Goal: Find specific page/section: Find specific page/section

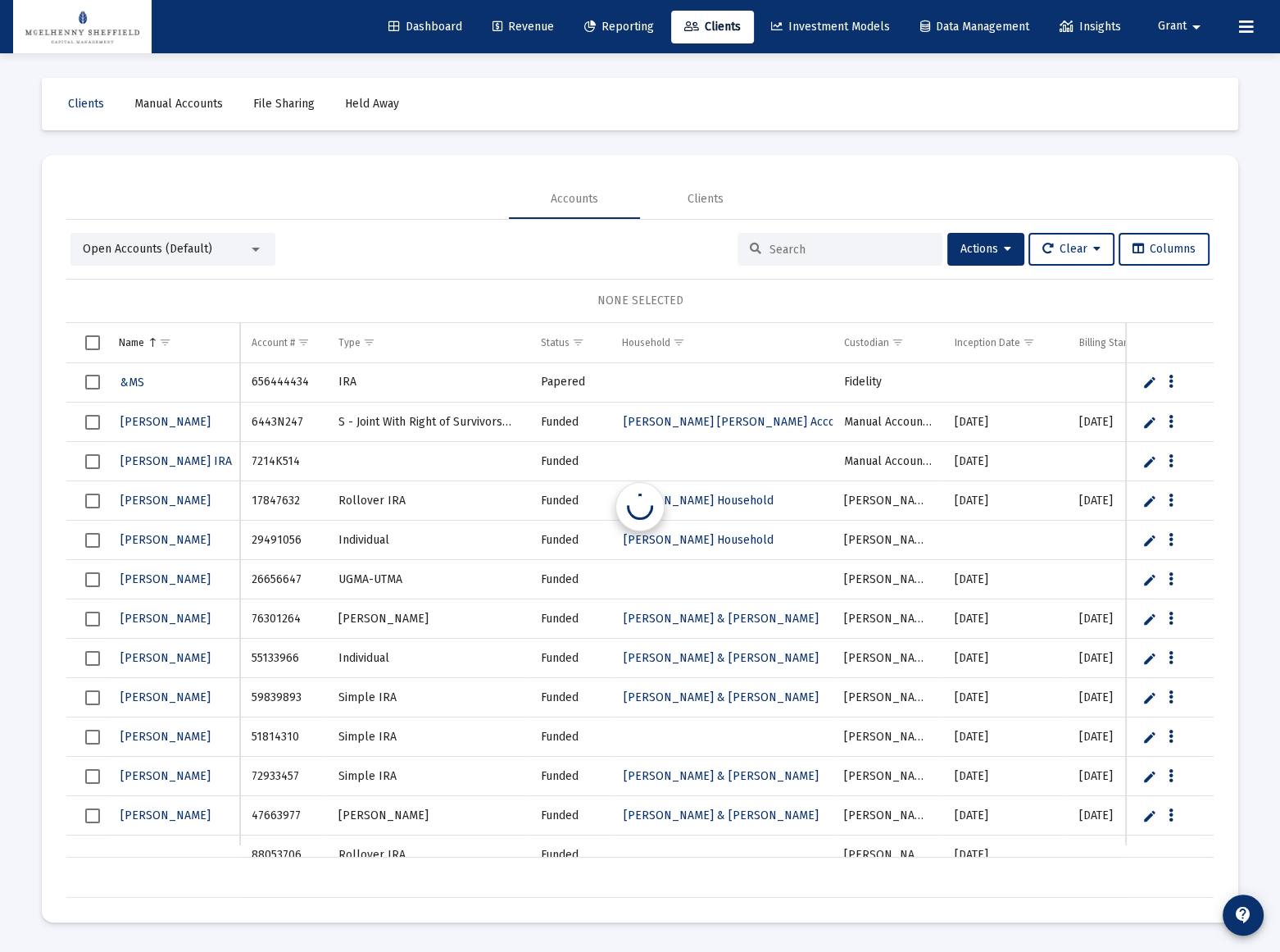
click at [770, 244] on input at bounding box center [850, 250] width 160 height 14
paste input "49089018"
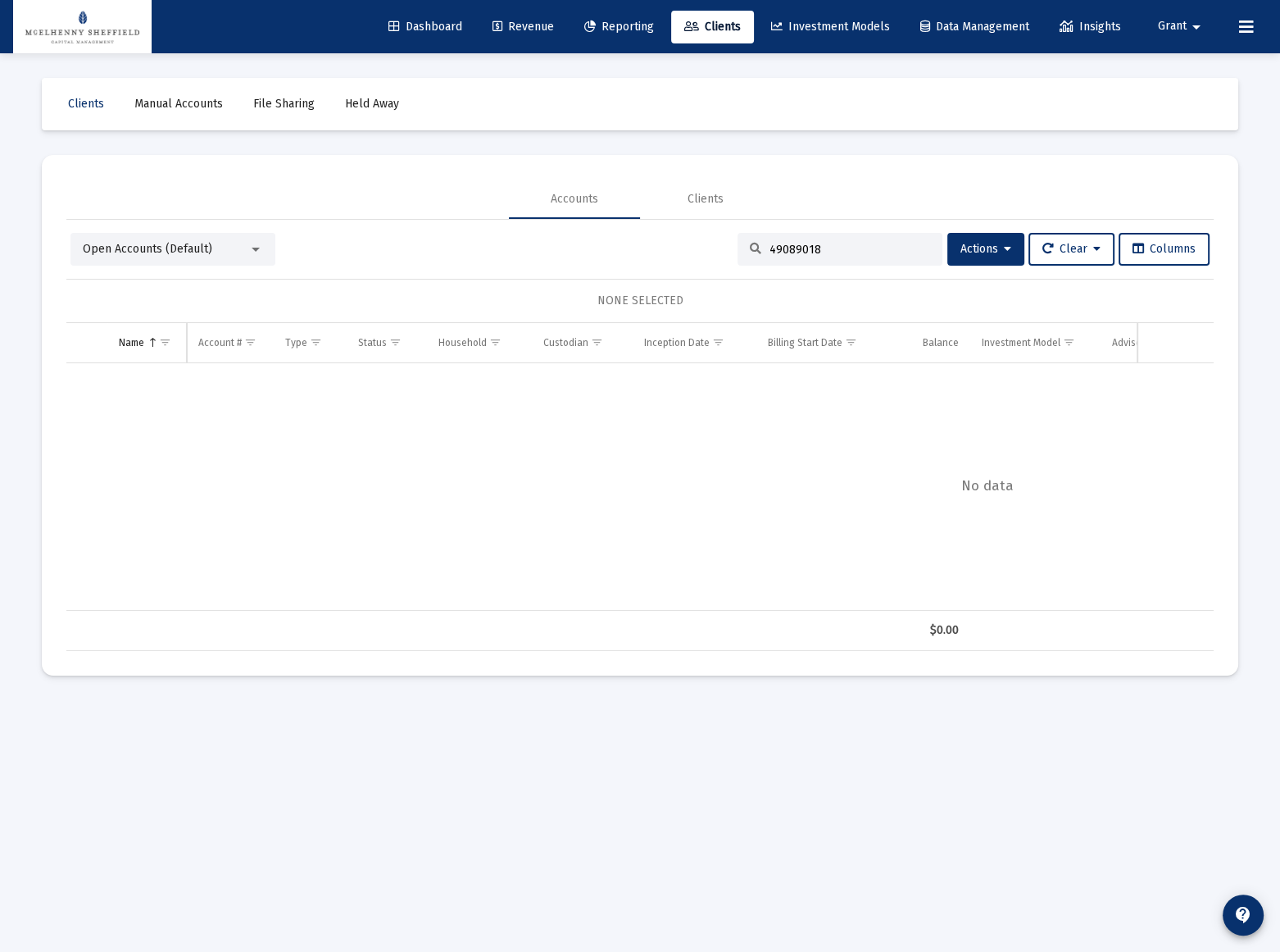
click at [869, 254] on input "49089018" at bounding box center [850, 250] width 160 height 14
paste input "87737066"
type input "87737066"
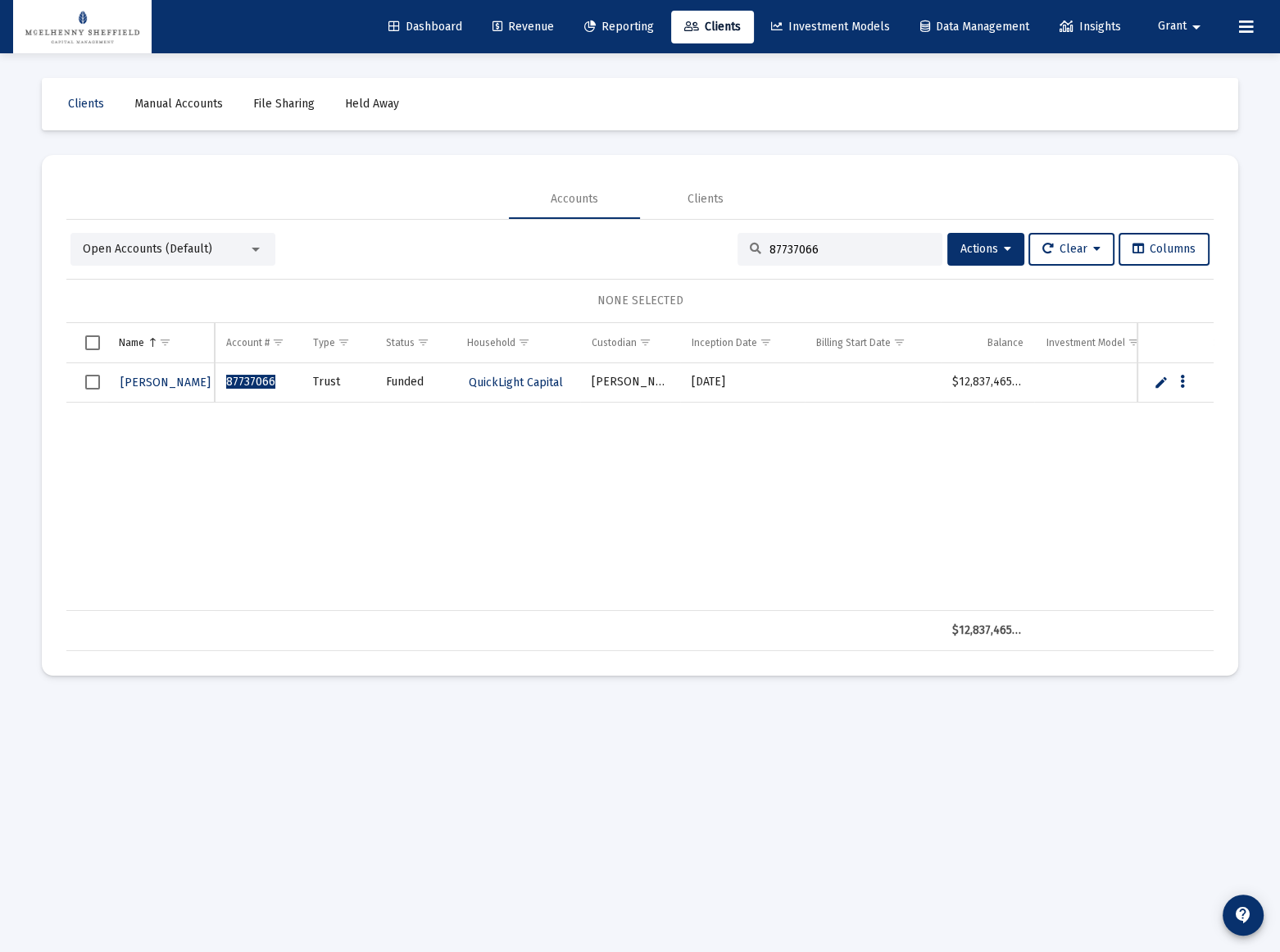
click at [156, 256] on div "Open Accounts (Default)" at bounding box center [165, 249] width 165 height 16
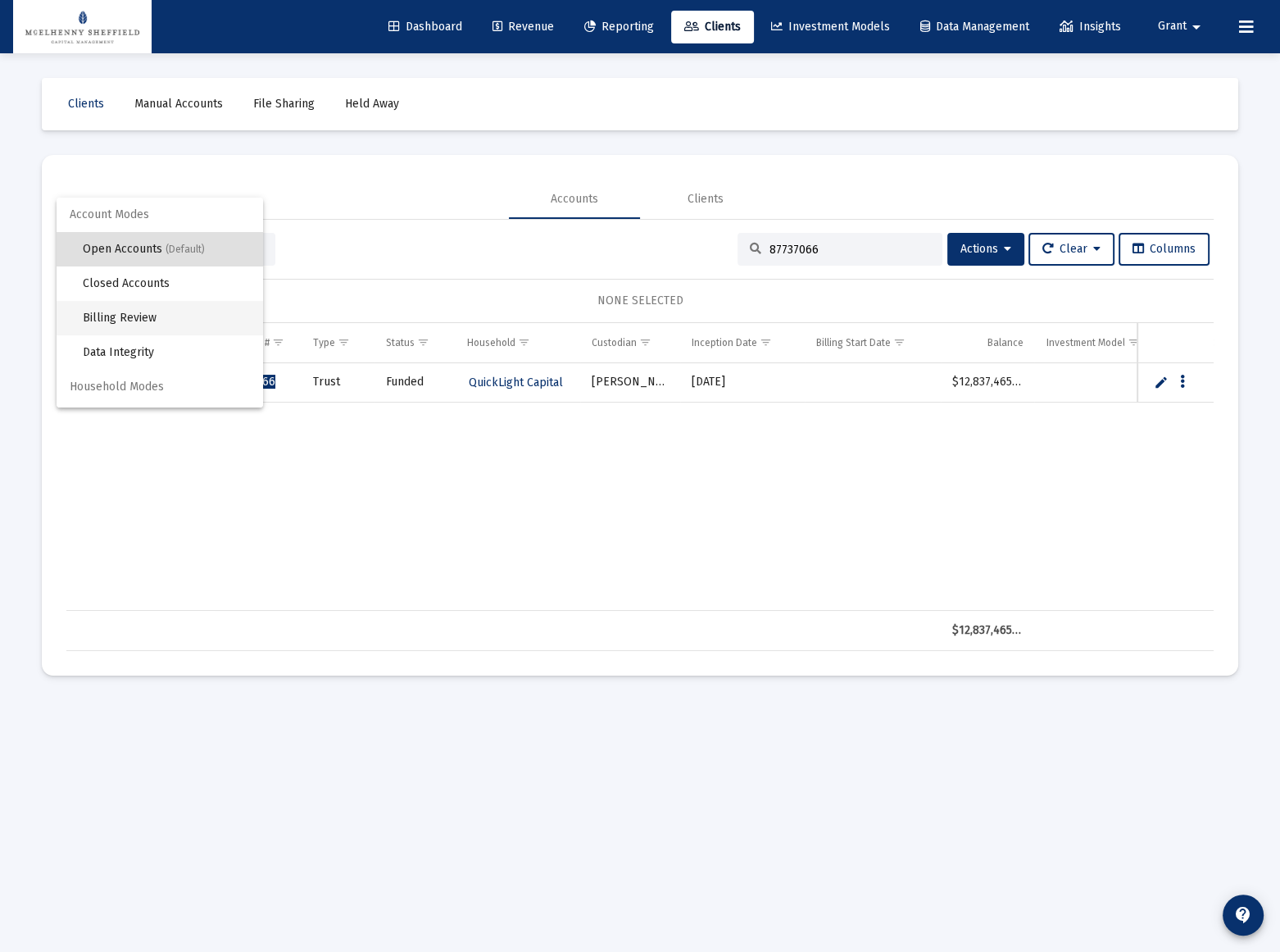
click at [128, 313] on span "Billing Review" at bounding box center [166, 317] width 167 height 35
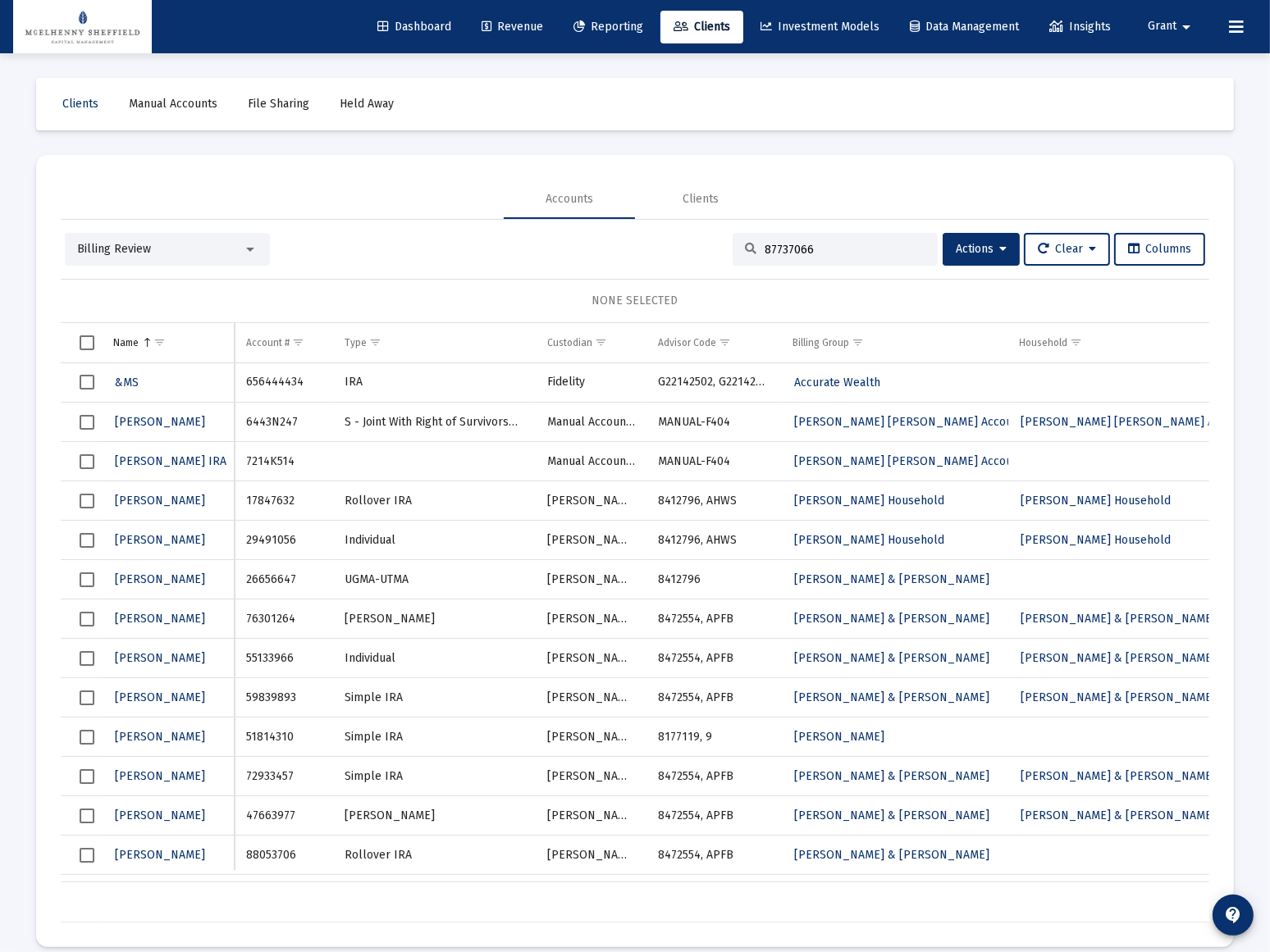
click at [860, 246] on input "87737066" at bounding box center [844, 250] width 160 height 14
